Goal: Task Accomplishment & Management: Complete application form

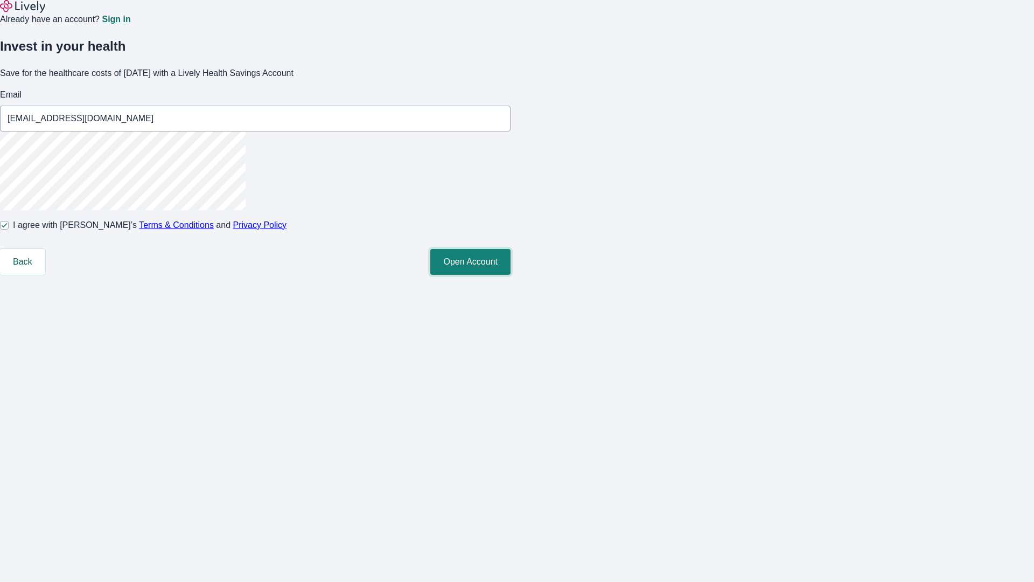
click at [510, 275] on button "Open Account" at bounding box center [470, 262] width 80 height 26
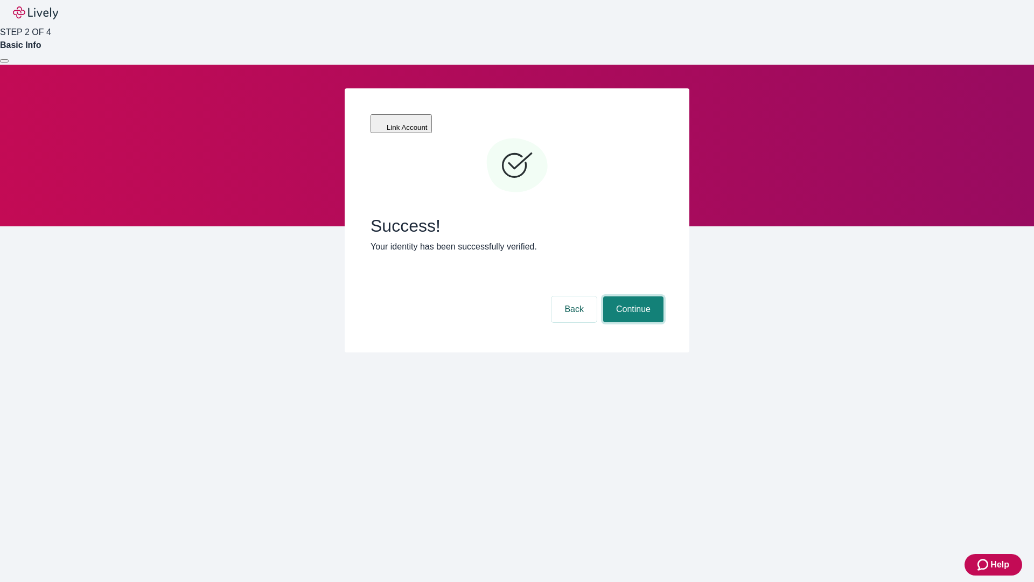
click at [632, 296] on button "Continue" at bounding box center [633, 309] width 60 height 26
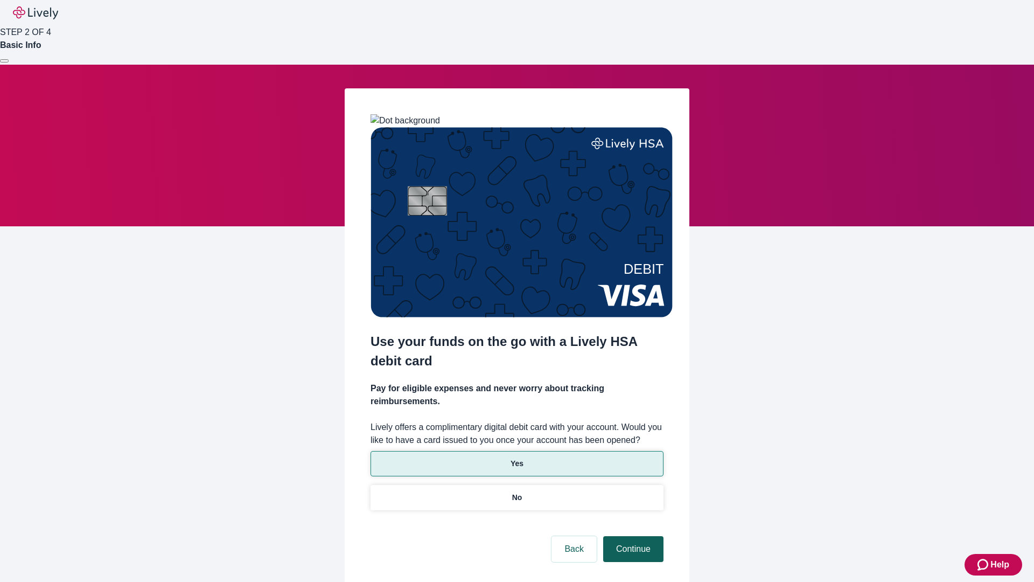
click at [516, 458] on p "Yes" at bounding box center [516, 463] width 13 height 11
click at [632, 536] on button "Continue" at bounding box center [633, 549] width 60 height 26
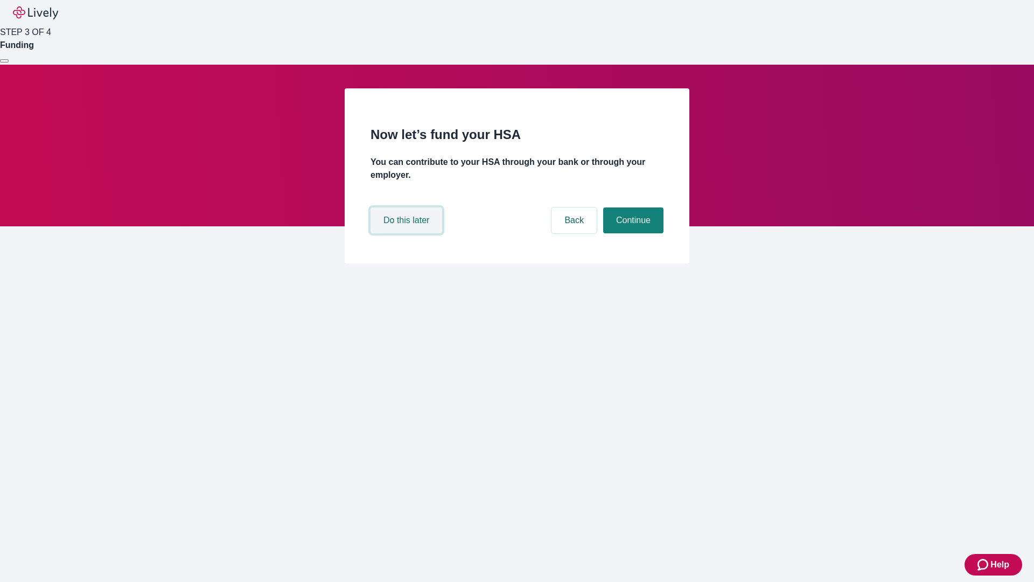
click at [408, 233] on button "Do this later" at bounding box center [406, 220] width 72 height 26
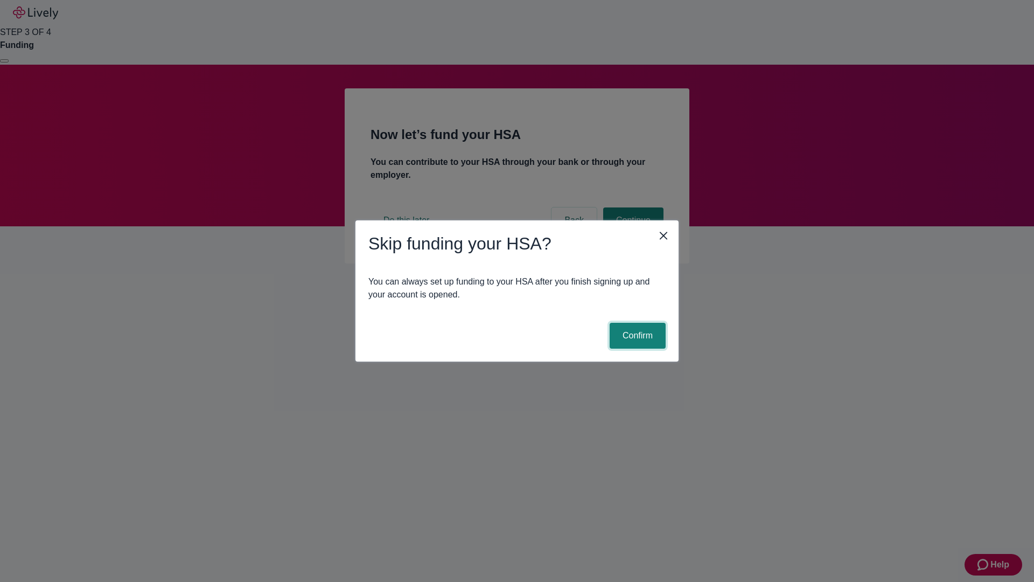
click at [636, 335] on button "Confirm" at bounding box center [638, 336] width 56 height 26
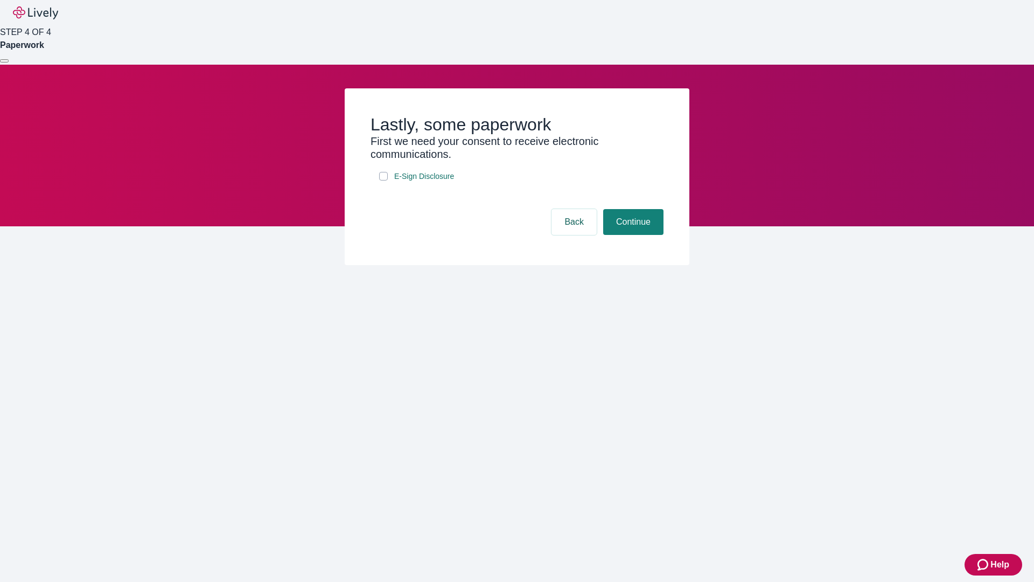
click at [383, 180] on input "E-Sign Disclosure" at bounding box center [383, 176] width 9 height 9
checkbox input "true"
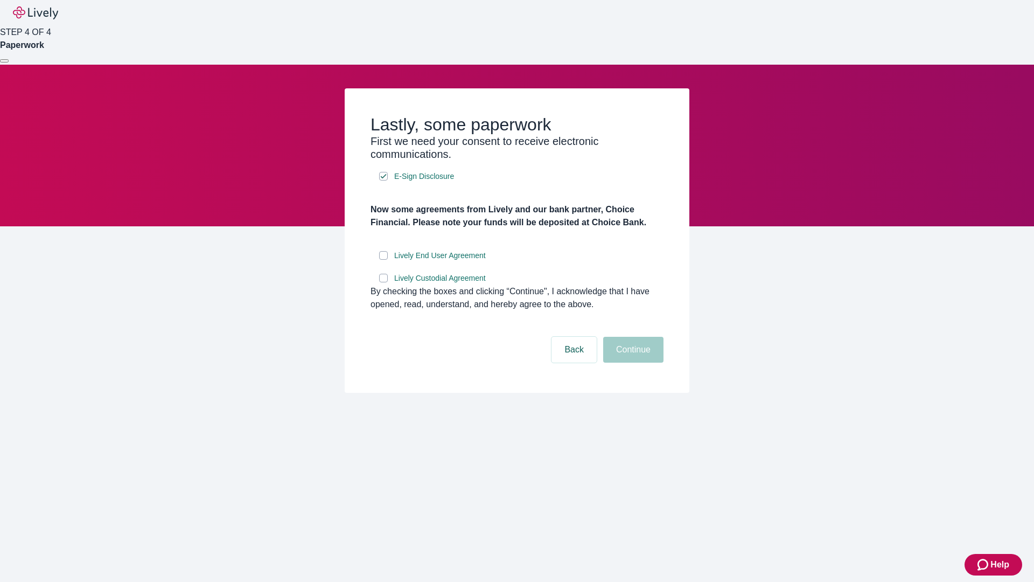
click at [383, 260] on input "Lively End User Agreement" at bounding box center [383, 255] width 9 height 9
checkbox input "true"
click at [383, 282] on input "Lively Custodial Agreement" at bounding box center [383, 278] width 9 height 9
checkbox input "true"
click at [632, 362] on button "Continue" at bounding box center [633, 350] width 60 height 26
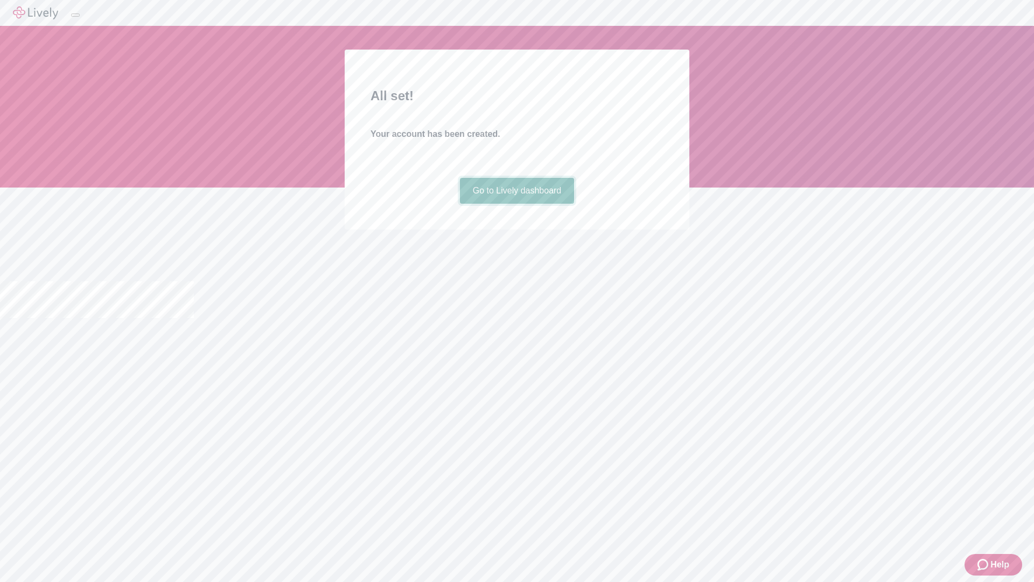
click at [516, 204] on link "Go to Lively dashboard" at bounding box center [517, 191] width 115 height 26
